Goal: Go to known website: Access a specific website the user already knows

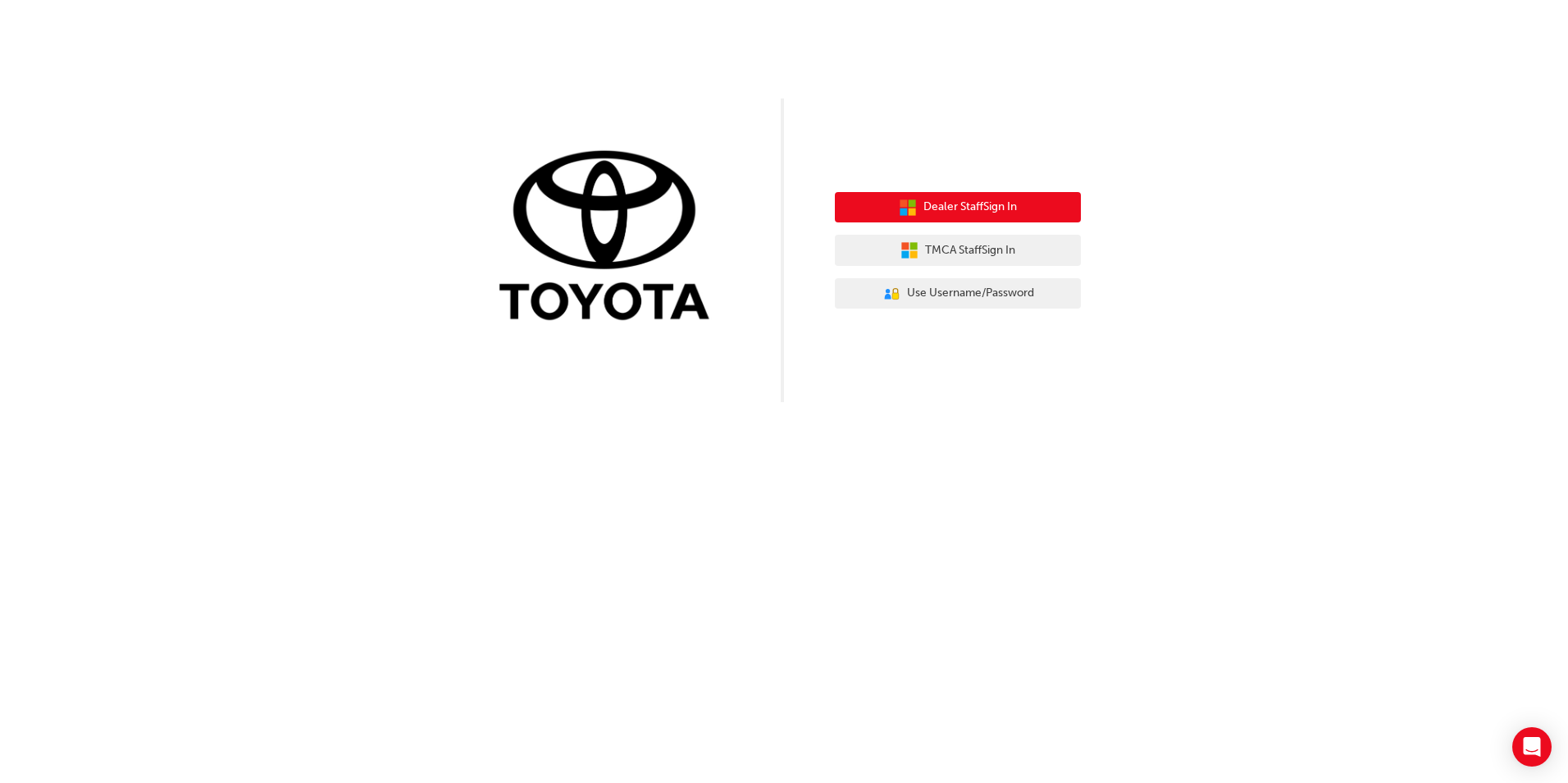
click at [1008, 210] on span "Dealer Staff Sign In" at bounding box center [970, 207] width 93 height 18
